Goal: Transaction & Acquisition: Book appointment/travel/reservation

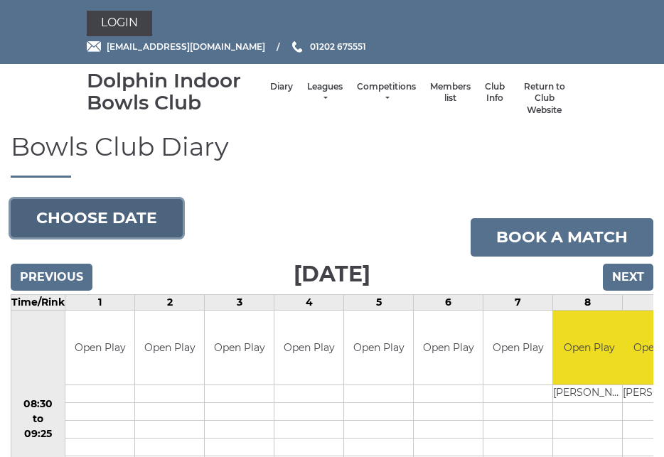
click at [123, 215] on button "Choose date" at bounding box center [97, 218] width 172 height 38
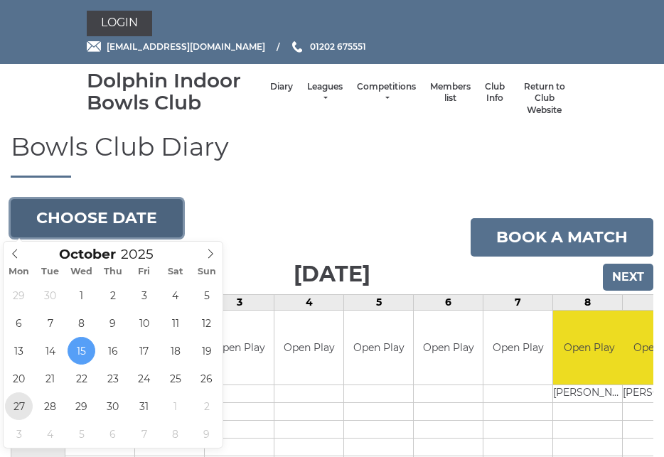
type input "2025-10-27"
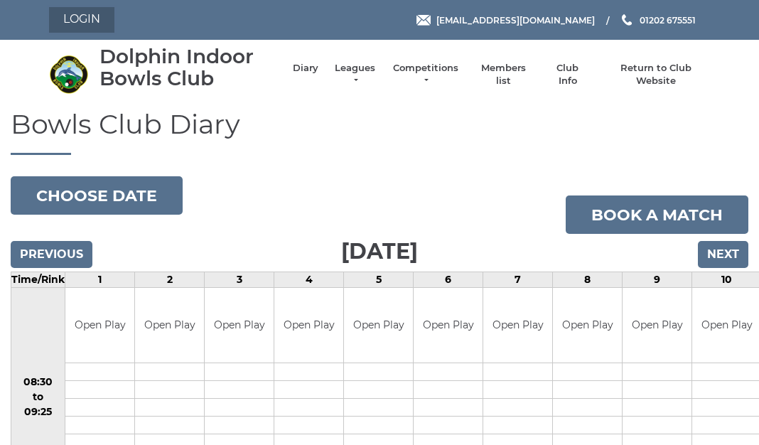
click at [81, 21] on link "Login" at bounding box center [81, 20] width 65 height 26
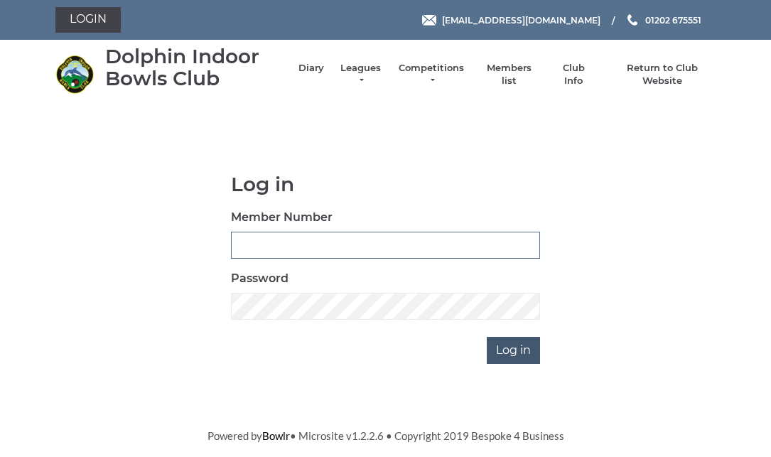
type input "3830"
click at [501, 347] on input "Log in" at bounding box center [513, 350] width 53 height 27
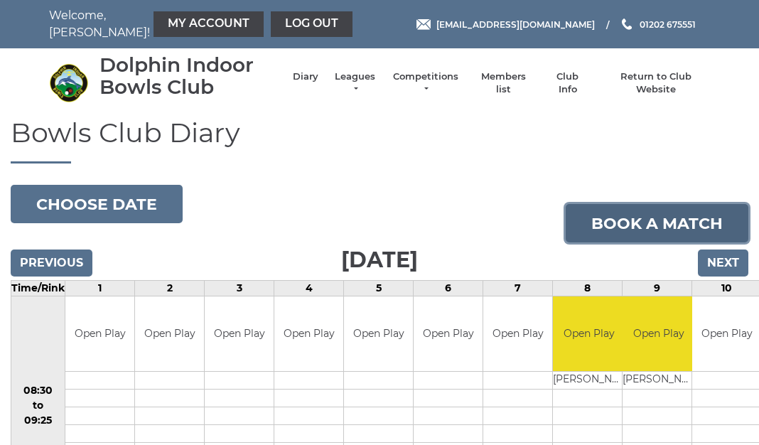
click at [629, 220] on link "Book a match" at bounding box center [657, 223] width 183 height 38
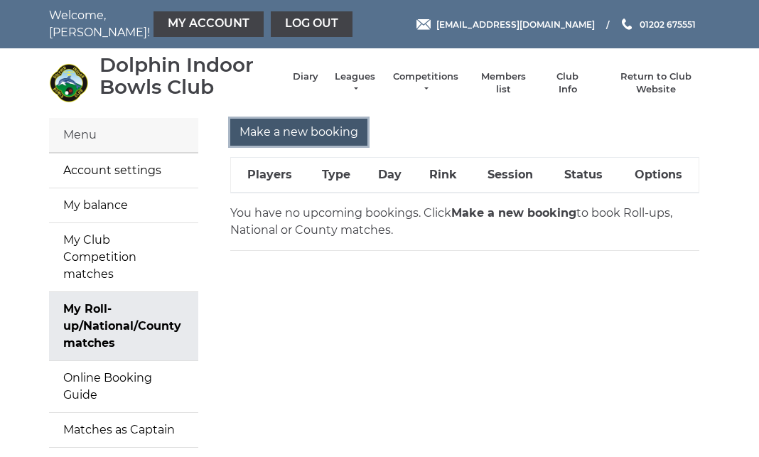
click at [294, 132] on input "Make a new booking" at bounding box center [298, 132] width 137 height 27
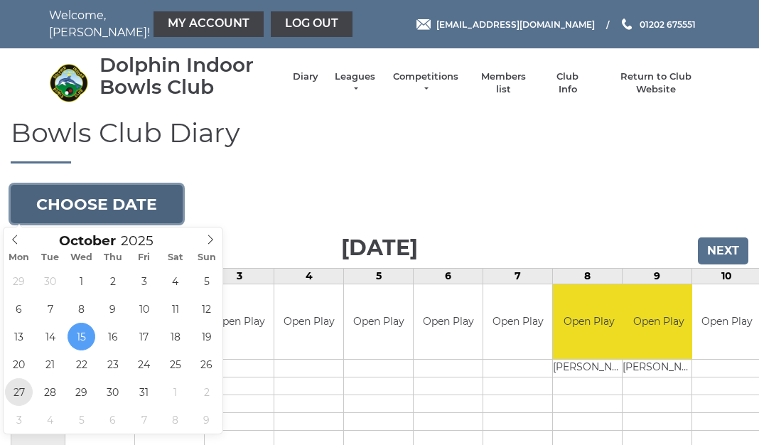
type input "2025-10-27"
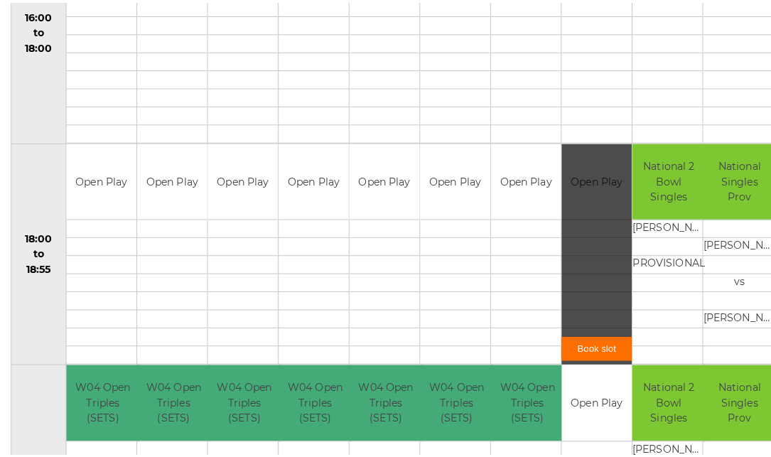
scroll to position [1259, 0]
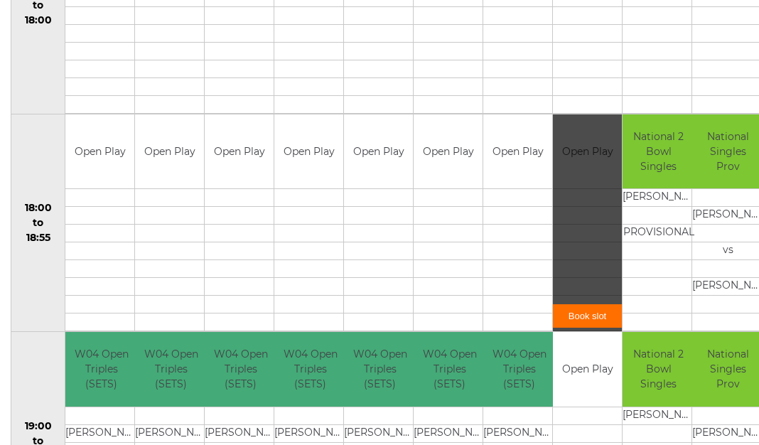
click at [581, 315] on link "Book slot" at bounding box center [587, 315] width 69 height 23
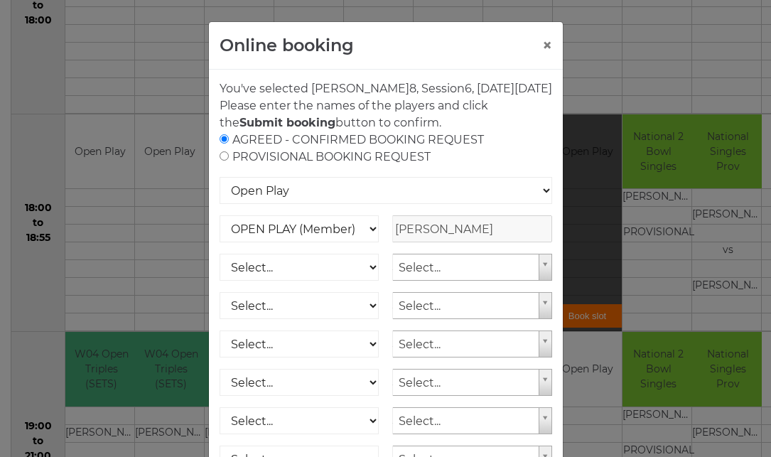
scroll to position [71, 0]
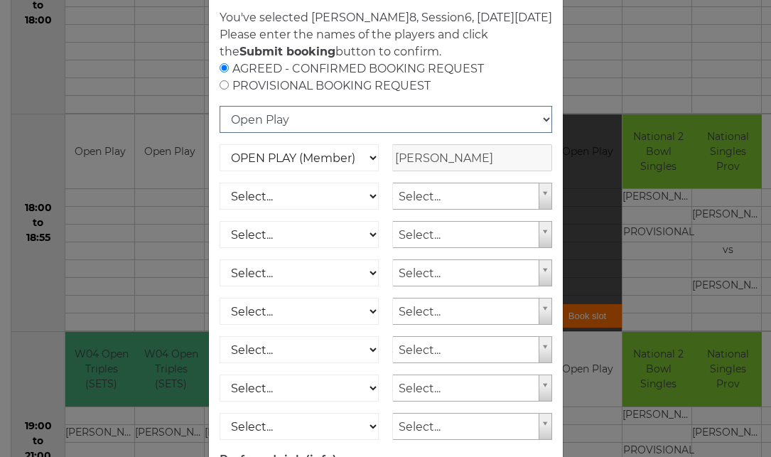
click at [537, 133] on select "Open Play National Competition - Singles National Competition - Pairs National …" at bounding box center [386, 119] width 333 height 27
select select "10"
click at [220, 123] on select "Open Play National Competition - Singles National Competition - Pairs National …" at bounding box center [386, 119] width 333 height 27
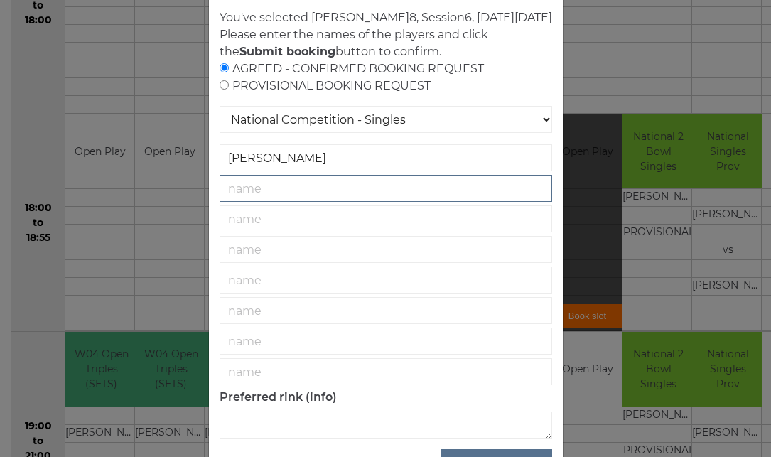
click at [281, 202] on input "text" at bounding box center [386, 188] width 333 height 27
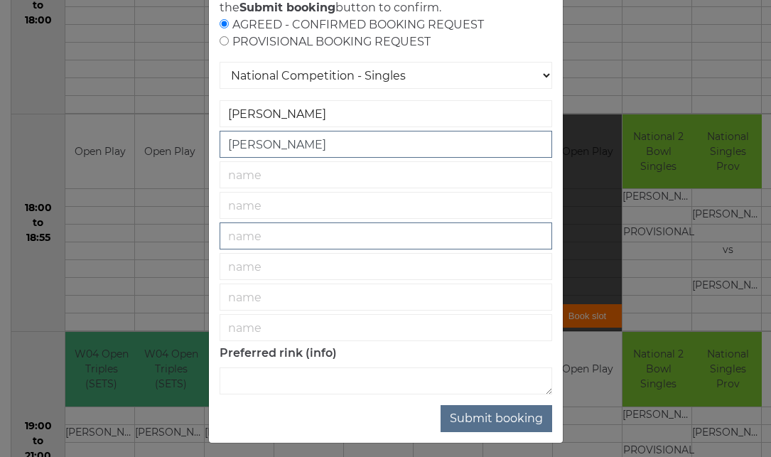
scroll to position [140, 0]
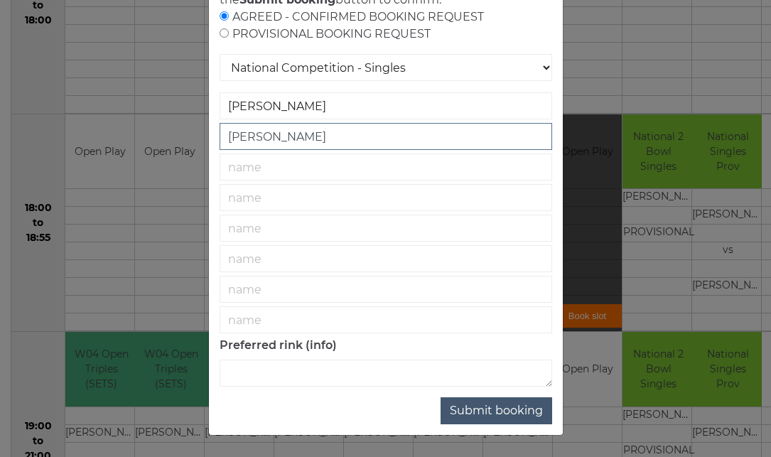
type input "[PERSON_NAME]"
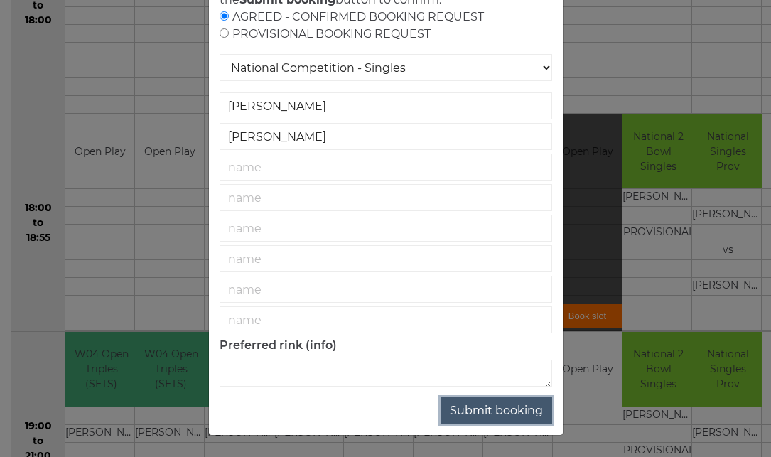
click at [482, 409] on button "Submit booking" at bounding box center [496, 410] width 112 height 27
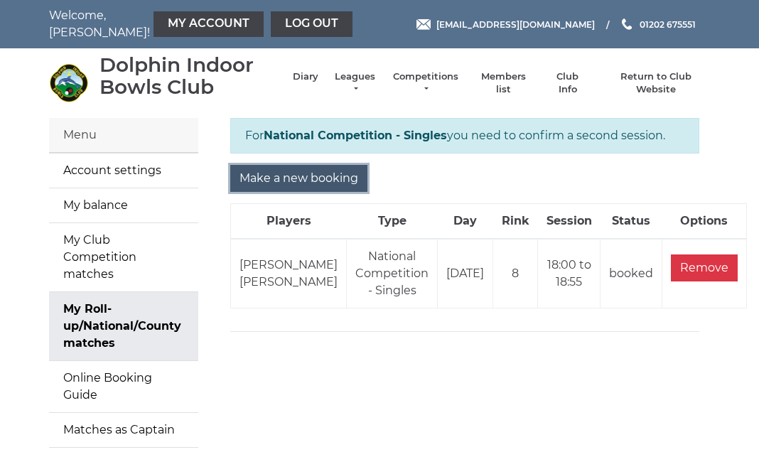
click at [302, 176] on input "Make a new booking" at bounding box center [298, 178] width 137 height 27
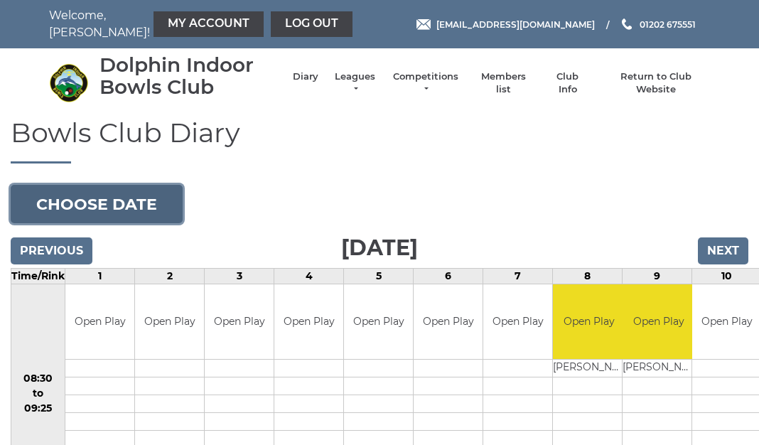
click at [129, 202] on button "Choose date" at bounding box center [97, 204] width 172 height 38
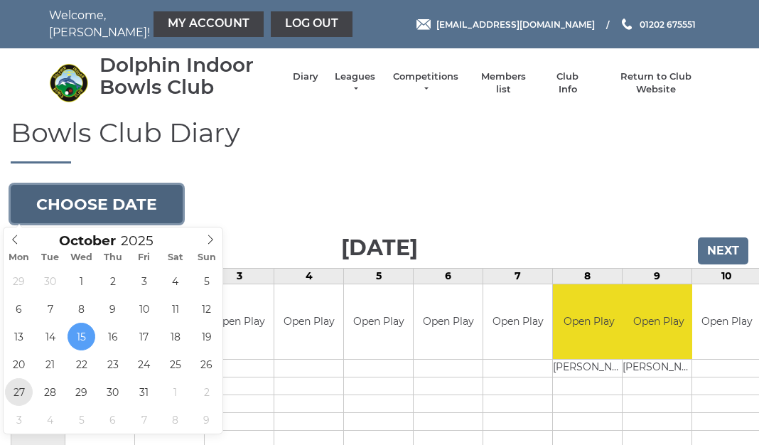
type input "2025-10-27"
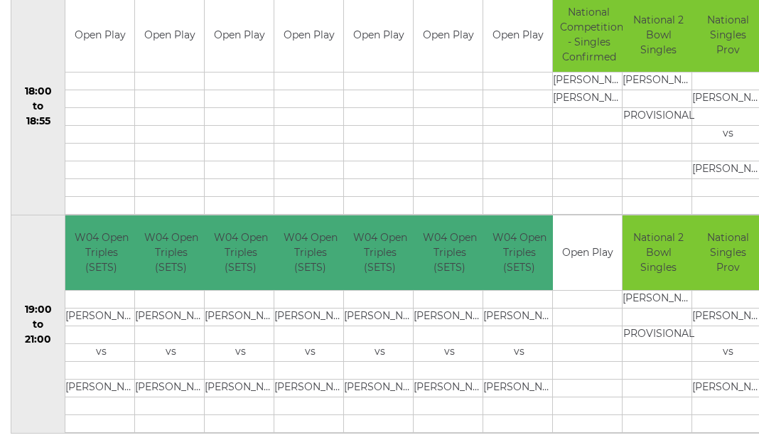
scroll to position [1401, 0]
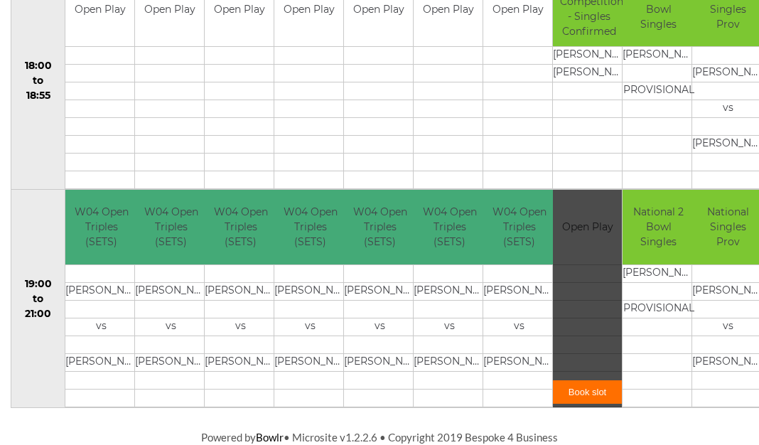
click at [582, 391] on link "Book slot" at bounding box center [587, 391] width 69 height 23
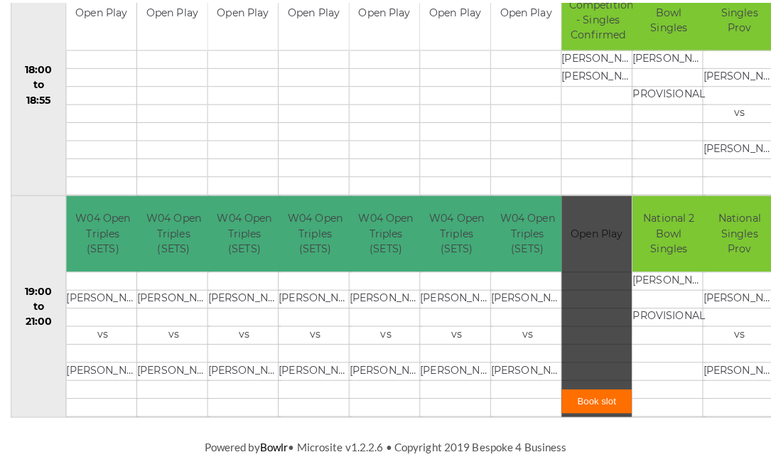
scroll to position [1389, 0]
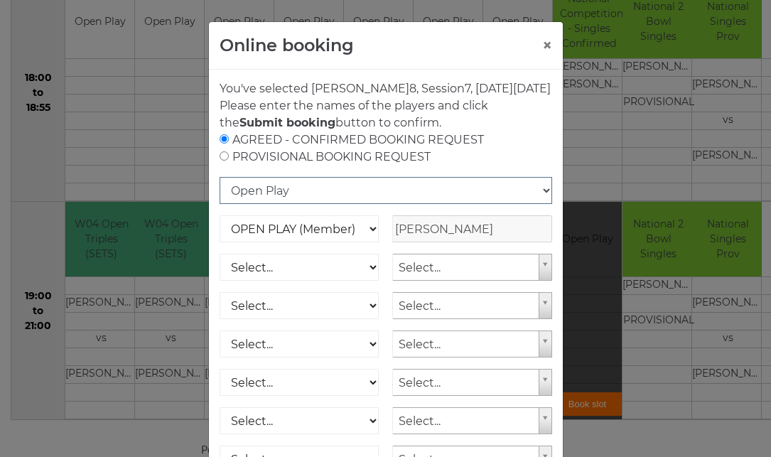
click at [537, 204] on select "Open Play National Competition - Singles National Competition - Pairs National …" at bounding box center [386, 190] width 333 height 27
select select "10"
click at [220, 194] on select "Open Play National Competition - Singles National Competition - Pairs National …" at bounding box center [386, 190] width 333 height 27
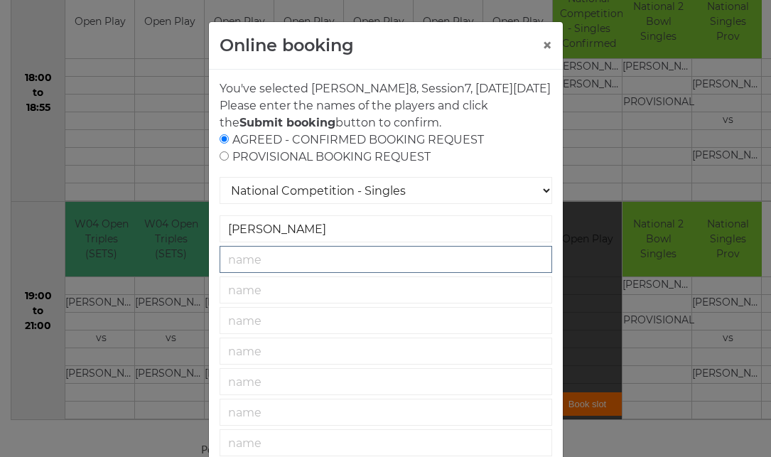
click at [292, 273] on input "text" at bounding box center [386, 259] width 333 height 27
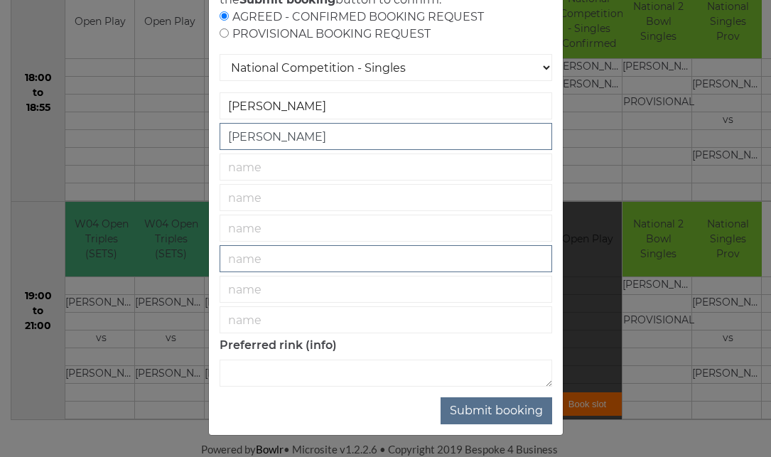
scroll to position [140, 0]
type input "[PERSON_NAME]"
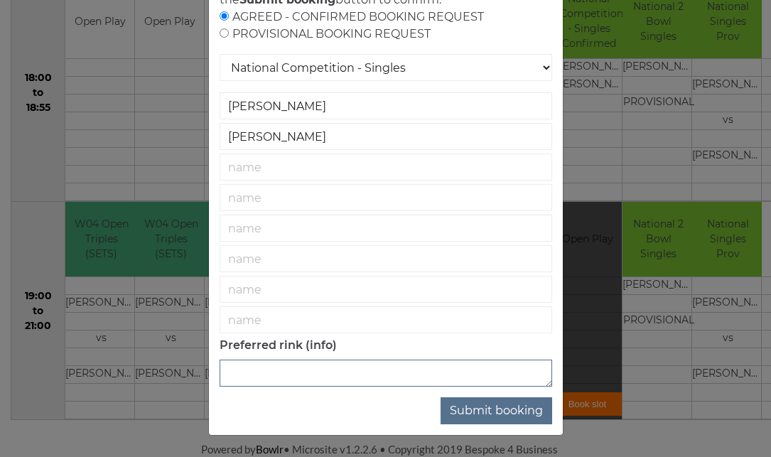
click at [268, 370] on textarea at bounding box center [386, 372] width 333 height 27
type textarea "3"
click at [470, 409] on button "Submit booking" at bounding box center [496, 410] width 112 height 27
